Goal: Task Accomplishment & Management: Manage account settings

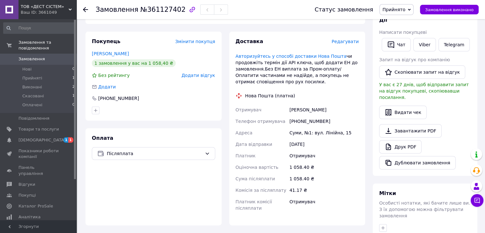
scroll to position [159, 0]
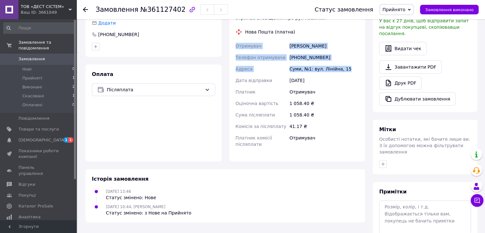
drag, startPoint x: 237, startPoint y: 46, endPoint x: 352, endPoint y: 71, distance: 118.3
click at [352, 71] on div "Отримувач [PERSON_NAME] Телефон отримувача [PHONE_NUMBER] [GEOGRAPHIC_DATA], №1…" at bounding box center [297, 95] width 126 height 110
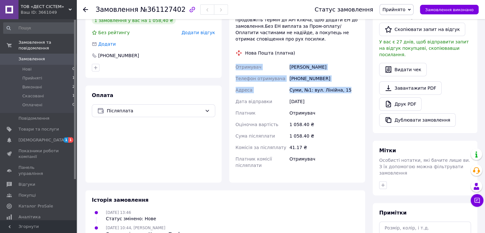
scroll to position [127, 0]
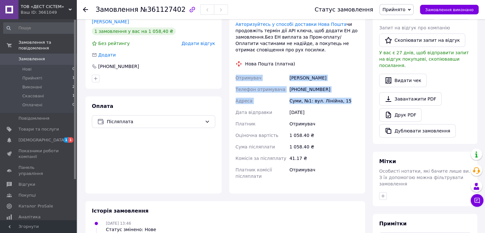
copy div "Отримувач [PERSON_NAME] Телефон отримувача [PHONE_NUMBER] [GEOGRAPHIC_DATA], №1…"
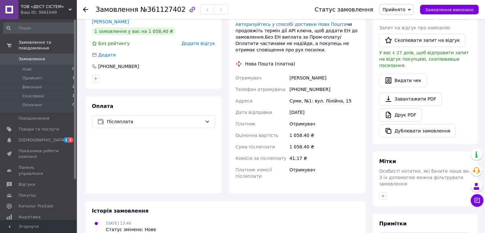
click at [335, 146] on div "1 058.40 ₴" at bounding box center [324, 146] width 72 height 11
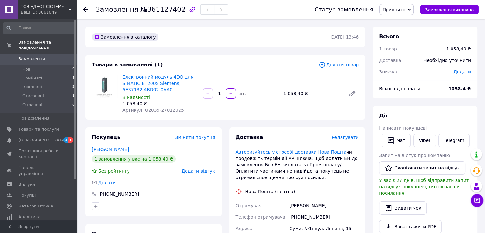
click at [410, 9] on icon at bounding box center [409, 9] width 3 height 3
click at [403, 38] on li "Оплачено" at bounding box center [395, 42] width 33 height 10
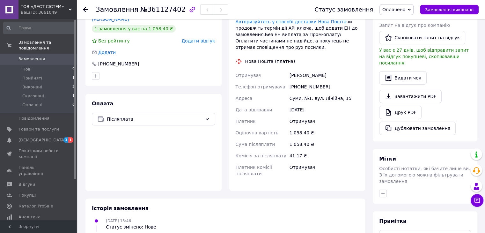
scroll to position [28, 0]
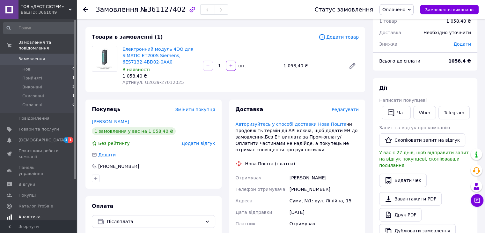
click at [34, 138] on link "[DEMOGRAPHIC_DATA] 1 1" at bounding box center [39, 139] width 78 height 11
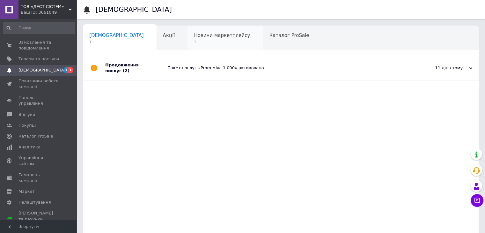
click at [194, 36] on span "Новини маркетплейсу" at bounding box center [222, 36] width 56 height 6
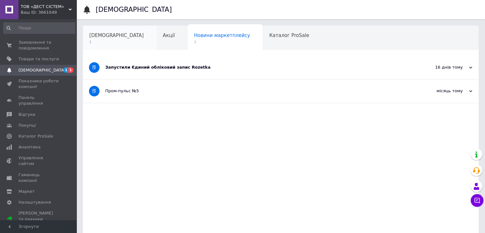
click at [99, 37] on span "[DEMOGRAPHIC_DATA]" at bounding box center [116, 36] width 54 height 6
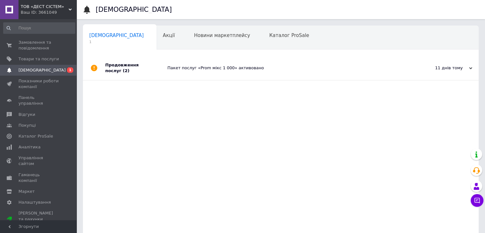
click at [122, 65] on div "Продовження послуг (2)" at bounding box center [136, 68] width 62 height 24
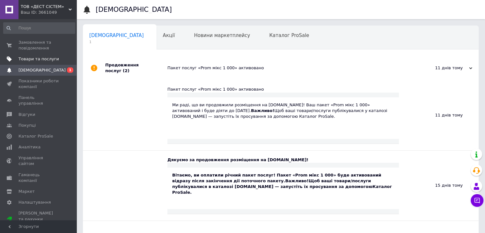
click at [36, 59] on span "Товари та послуги" at bounding box center [38, 59] width 40 height 6
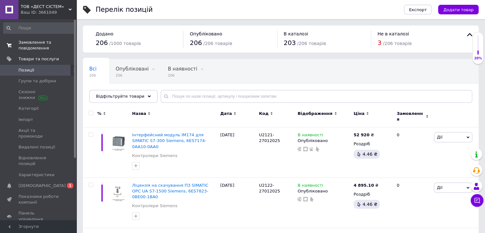
click at [36, 40] on span "Замовлення та повідомлення" at bounding box center [38, 45] width 40 height 11
